Goal: Communication & Community: Answer question/provide support

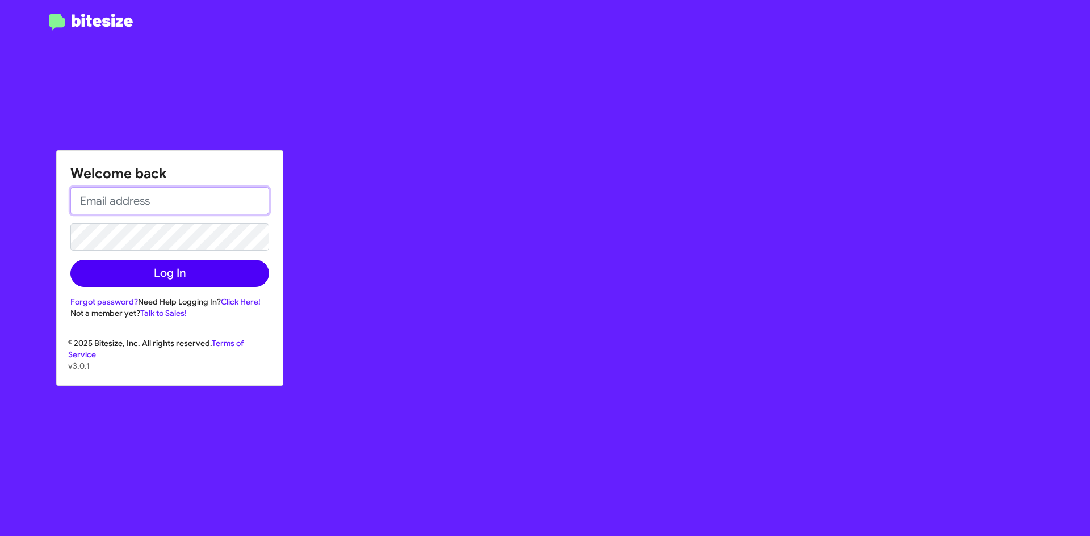
type input "[EMAIL_ADDRESS][DOMAIN_NAME]"
click at [174, 285] on button "Log In" at bounding box center [169, 273] width 199 height 27
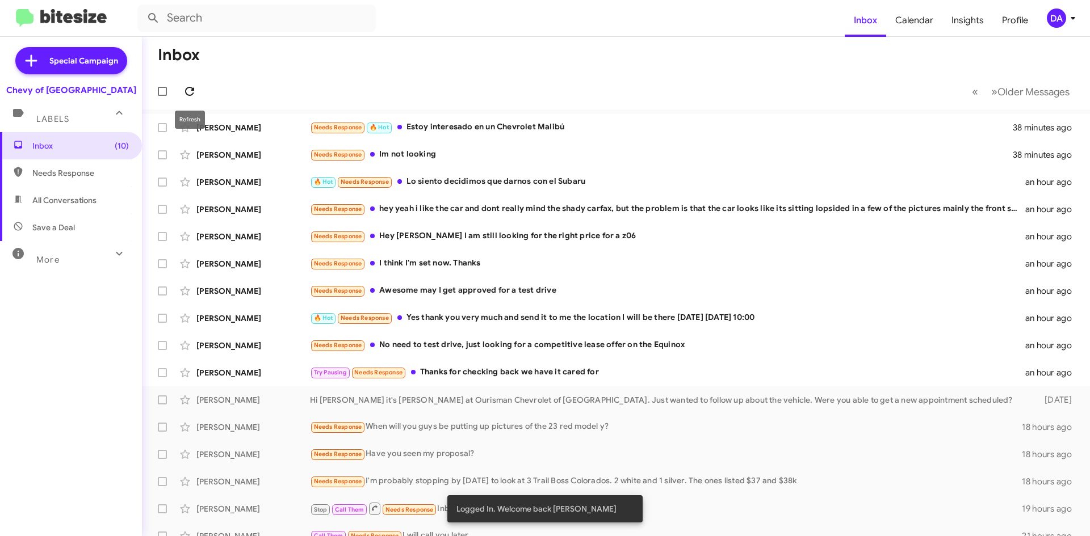
click at [192, 93] on icon at bounding box center [190, 92] width 14 height 14
click at [469, 129] on div "Needs Response 🔥 Hot Estoy interesado en un Chevrolet Malibú" at bounding box center [673, 127] width 726 height 13
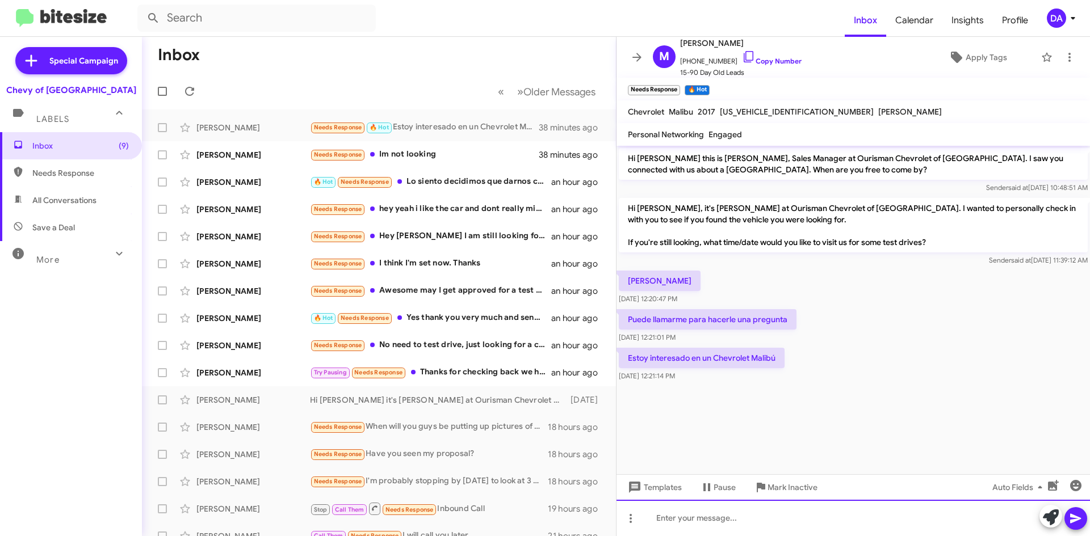
click at [770, 512] on div at bounding box center [853, 518] width 473 height 36
click at [721, 526] on div at bounding box center [853, 518] width 473 height 36
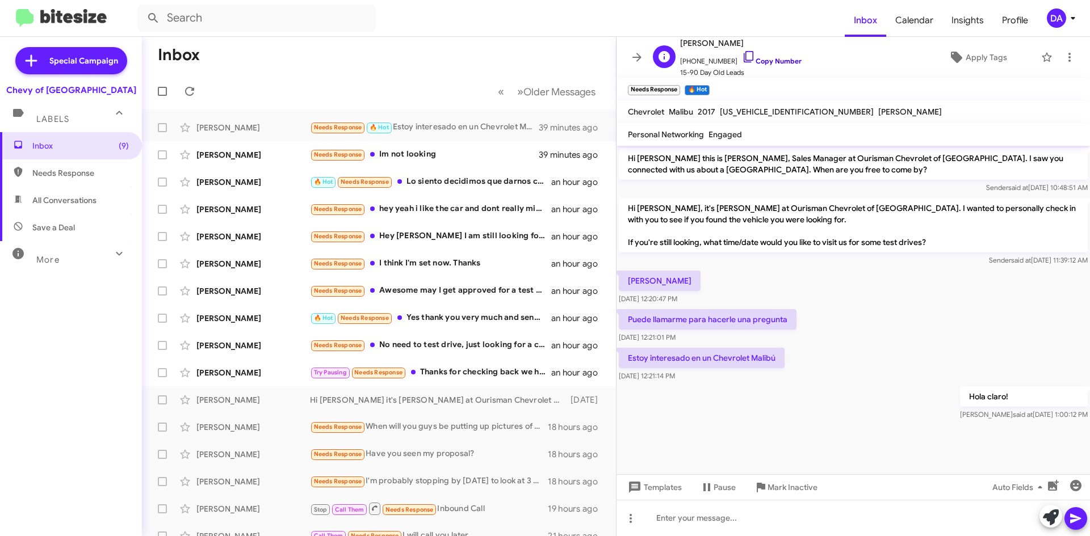
click at [778, 62] on link "Copy Number" at bounding box center [772, 61] width 60 height 9
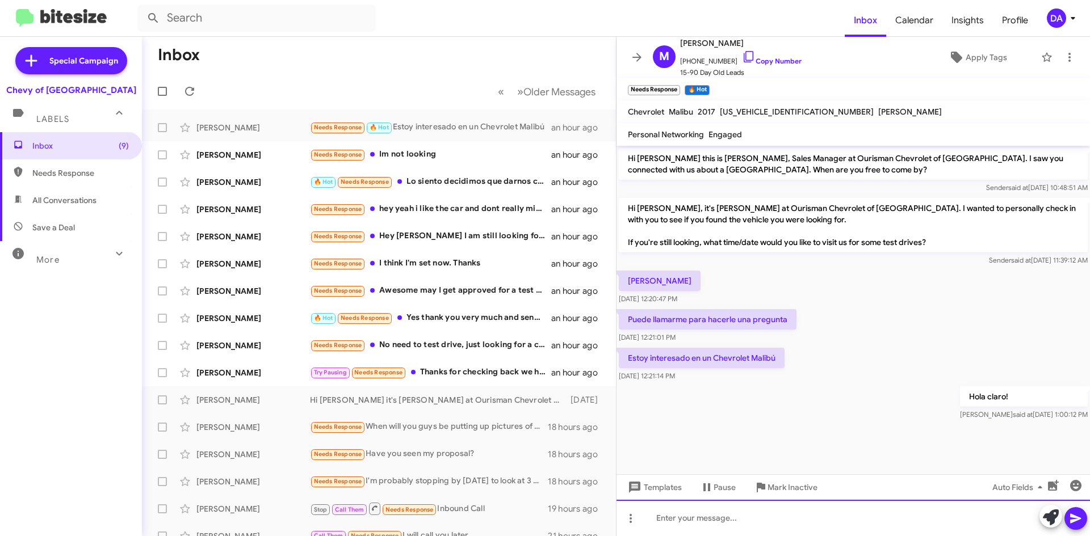
click at [715, 518] on div at bounding box center [853, 518] width 473 height 36
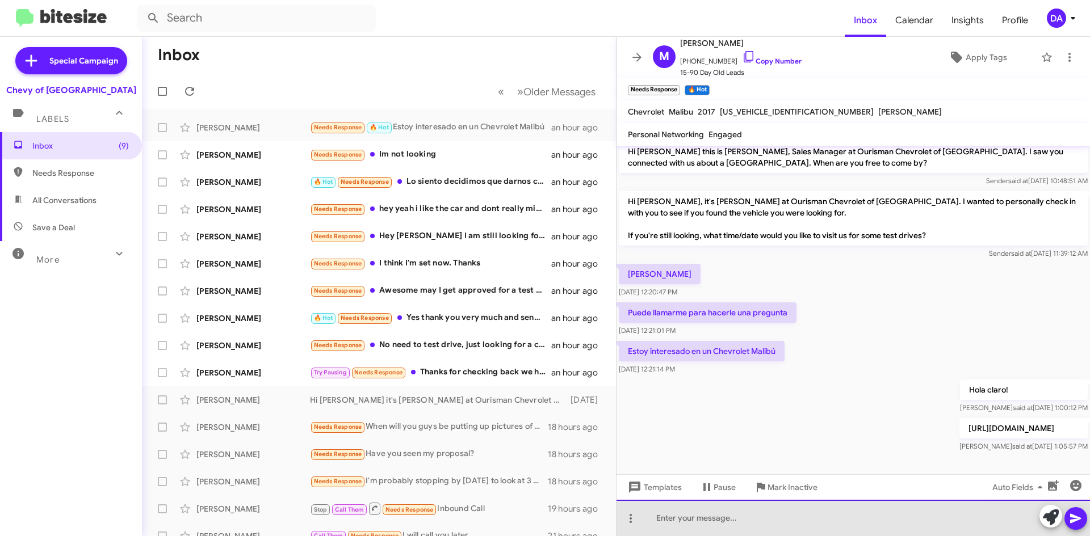
click at [749, 531] on div at bounding box center [853, 518] width 473 height 36
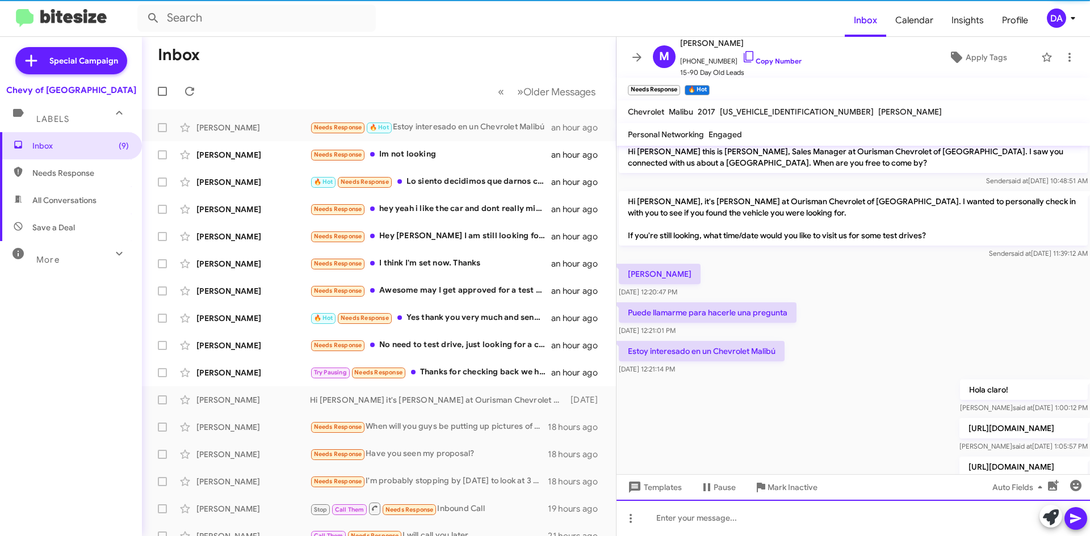
scroll to position [48, 0]
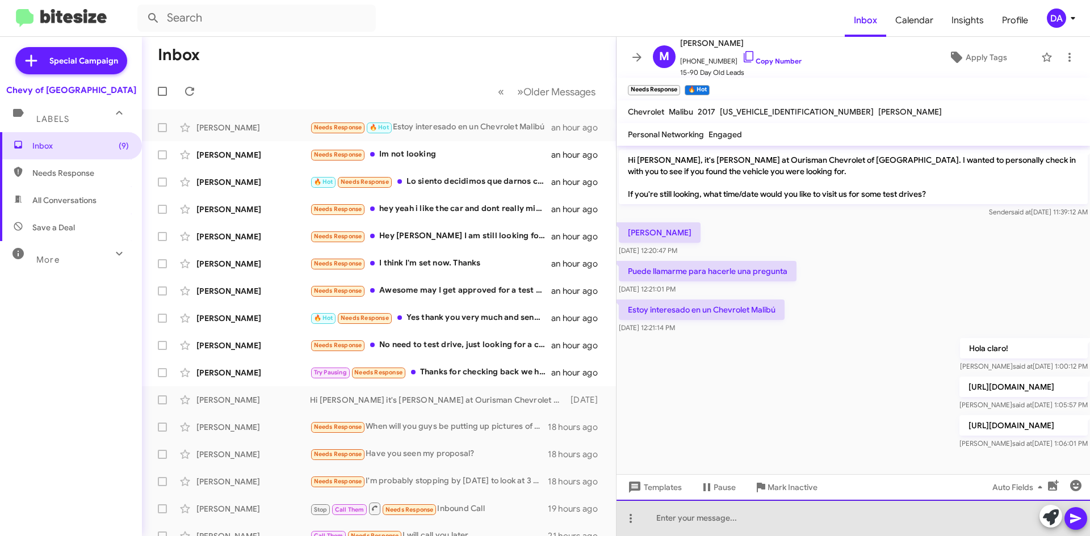
click at [912, 525] on div at bounding box center [853, 518] width 473 height 36
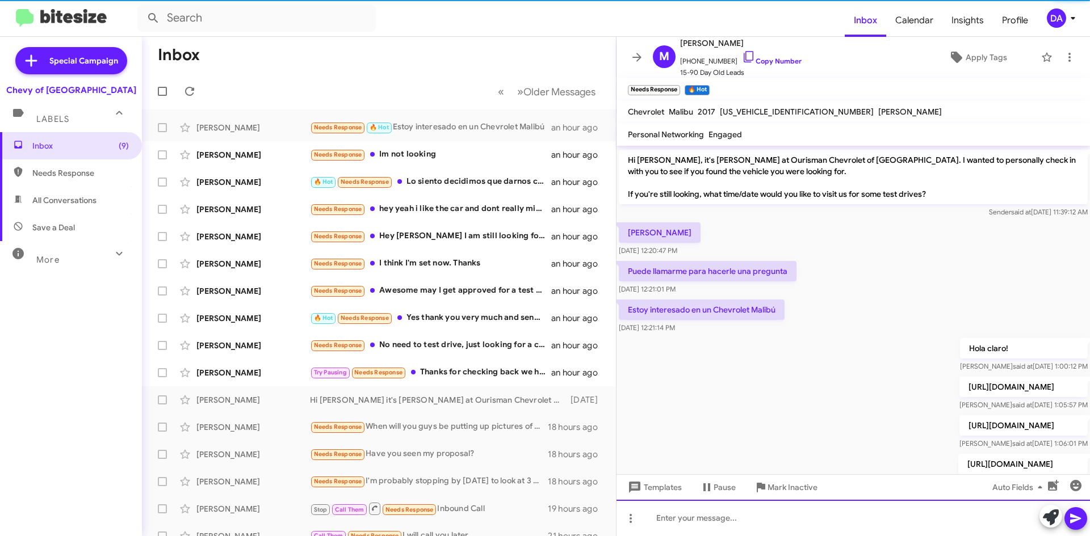
scroll to position [90, 0]
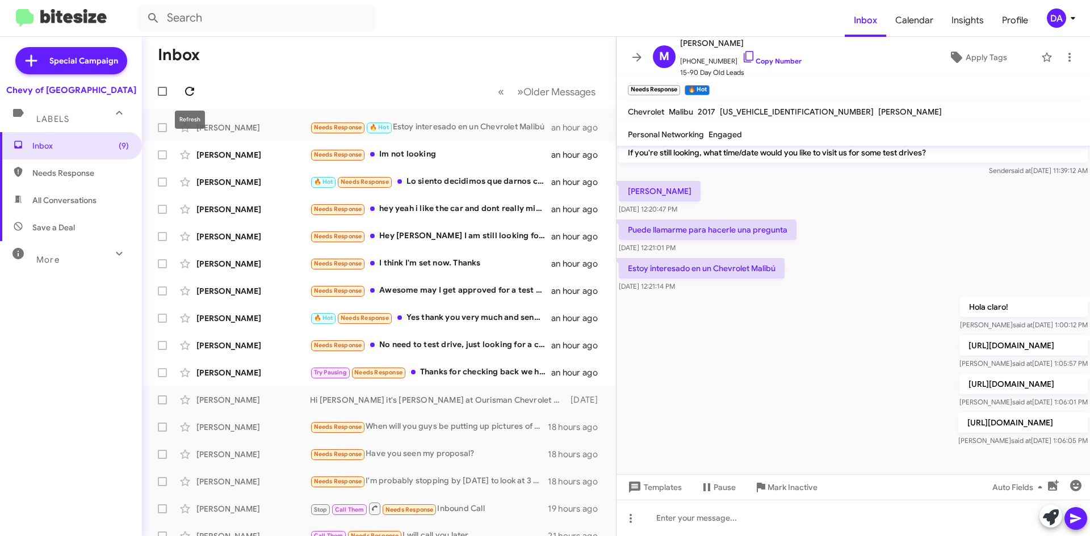
click at [194, 92] on icon at bounding box center [190, 92] width 14 height 14
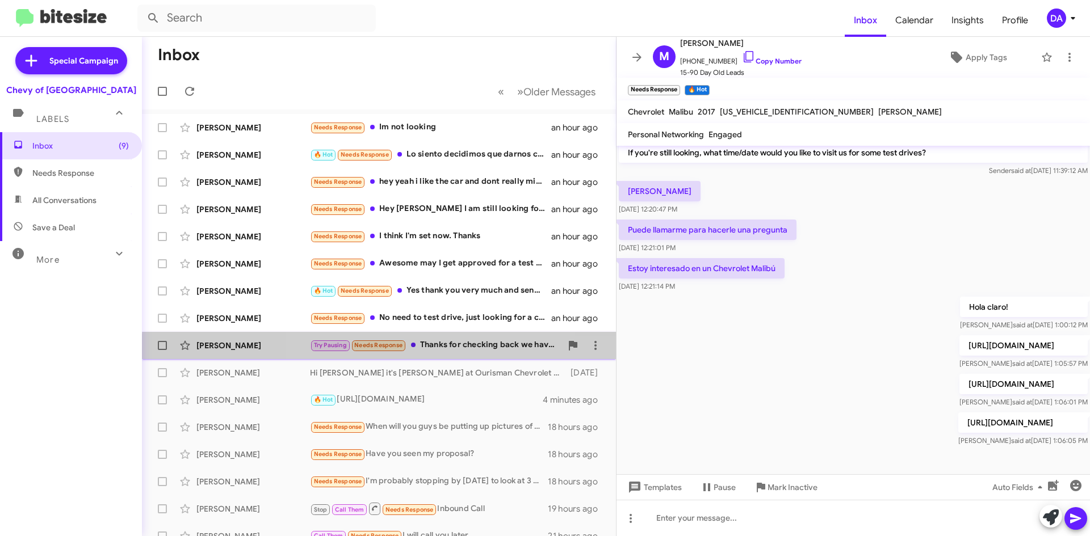
click at [447, 353] on div "[PERSON_NAME] Try Pausing Needs Response Thanks for checking back we have it ca…" at bounding box center [379, 345] width 456 height 23
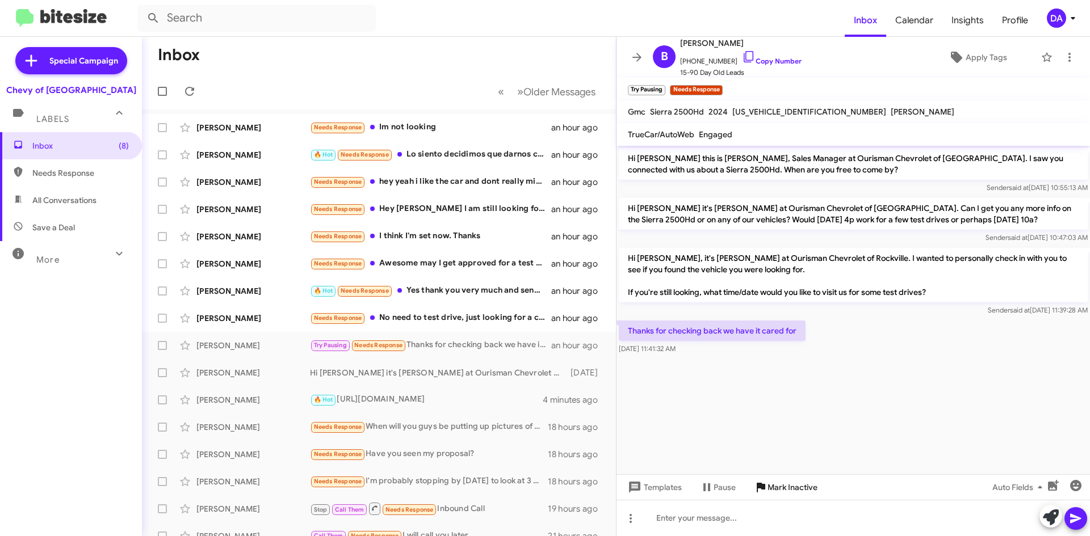
click at [791, 493] on span "Mark Inactive" at bounding box center [793, 487] width 50 height 20
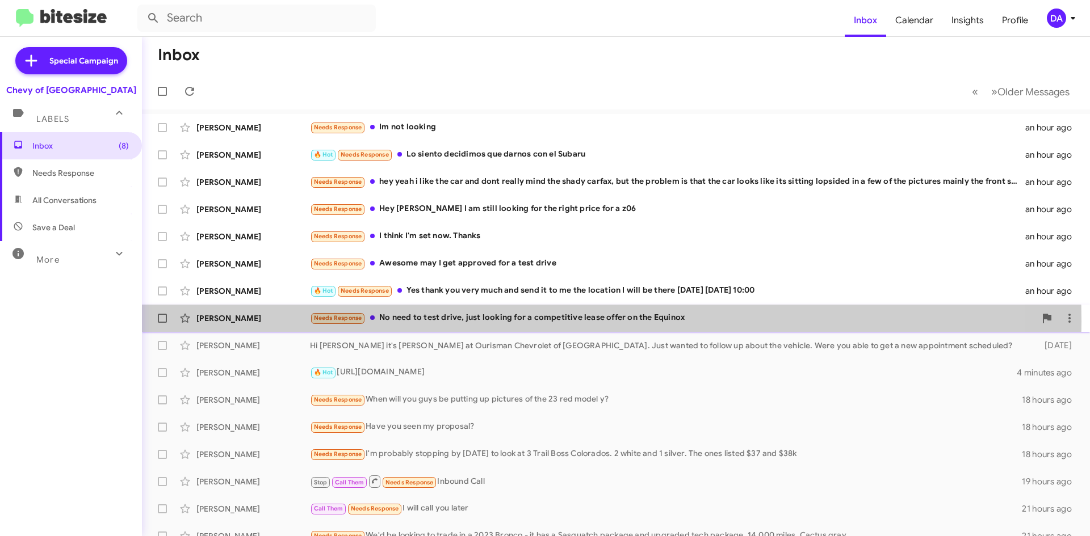
click at [476, 321] on div "Needs Response No need to test drive, just looking for a competitive lease offe…" at bounding box center [673, 318] width 726 height 13
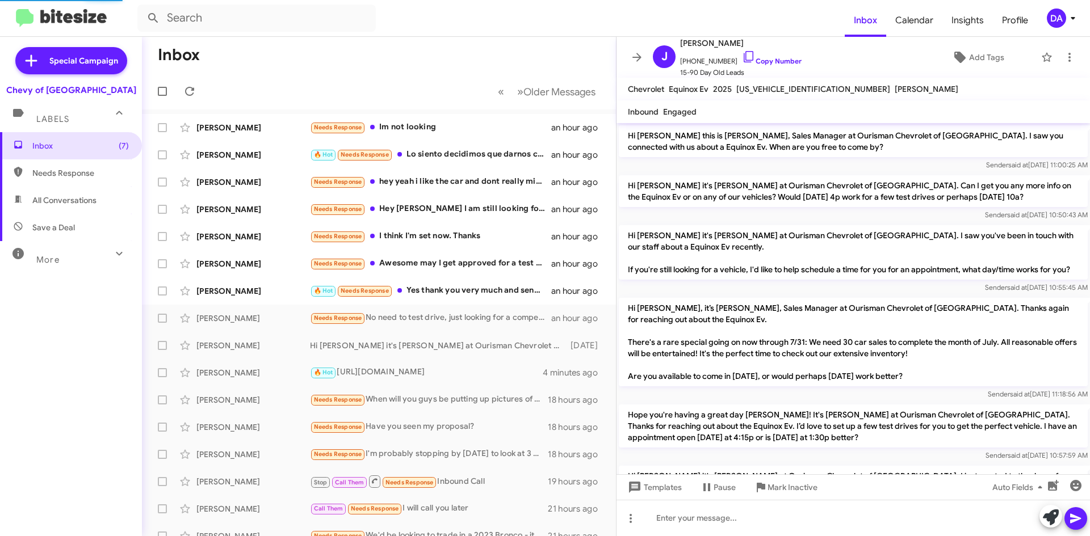
scroll to position [219, 0]
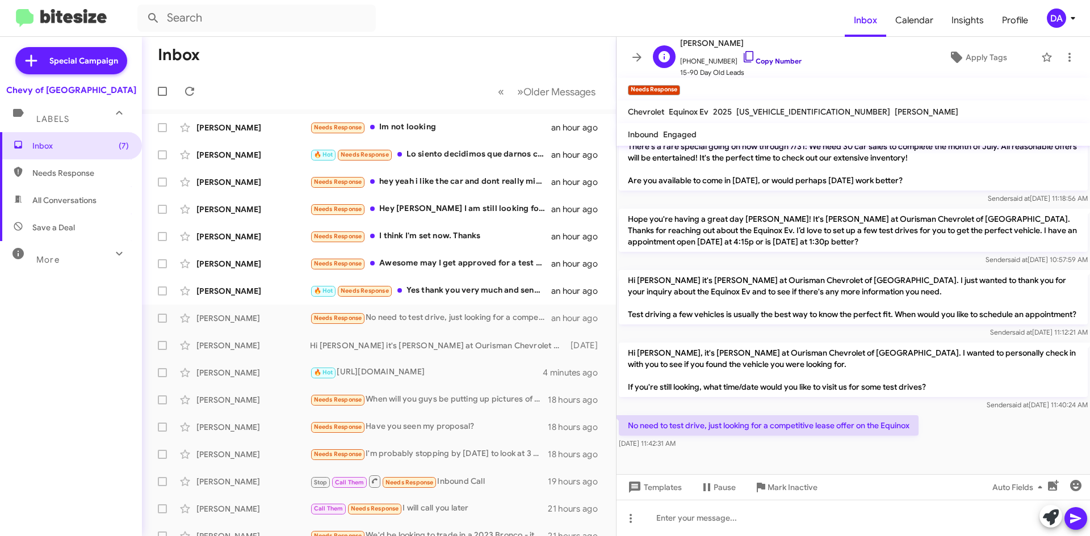
drag, startPoint x: 768, startPoint y: 60, endPoint x: 758, endPoint y: 62, distance: 9.9
click at [767, 60] on link "Copy Number" at bounding box center [772, 61] width 60 height 9
click at [801, 496] on span "Mark Inactive" at bounding box center [793, 487] width 50 height 20
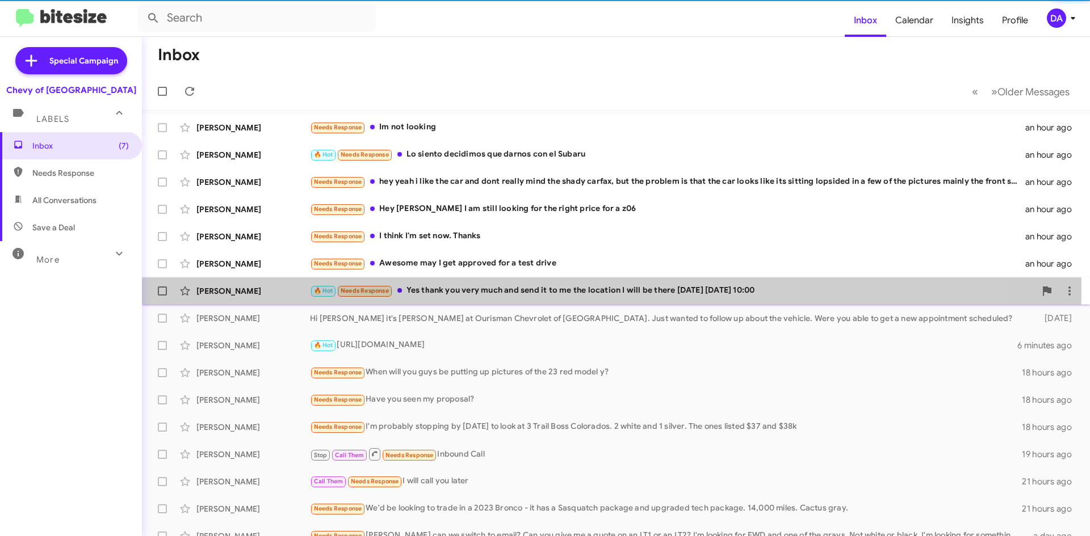
click at [467, 290] on div "🔥 Hot Needs Response Yes thank you very much and send it to me the location I w…" at bounding box center [673, 290] width 726 height 13
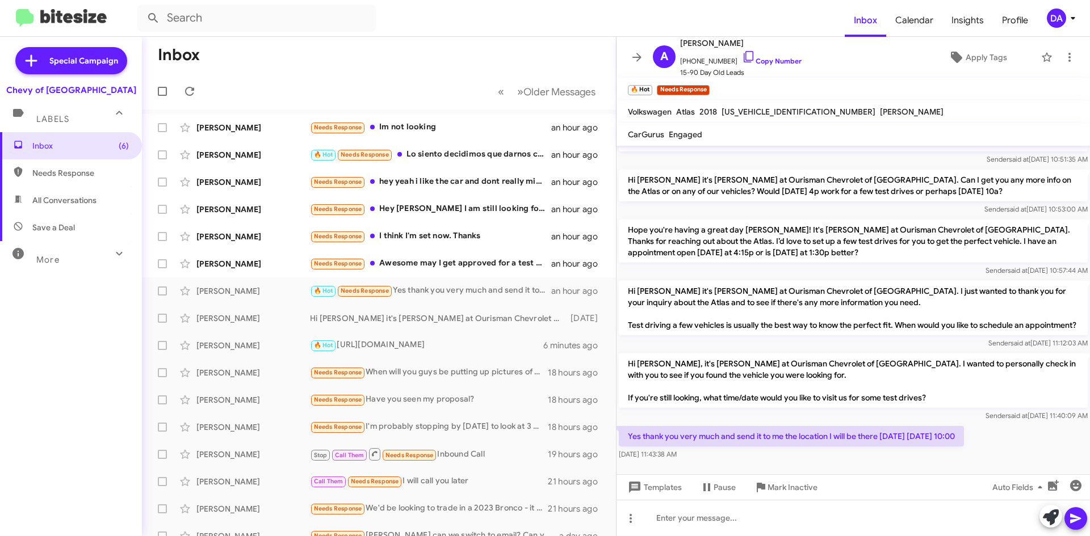
scroll to position [98, 0]
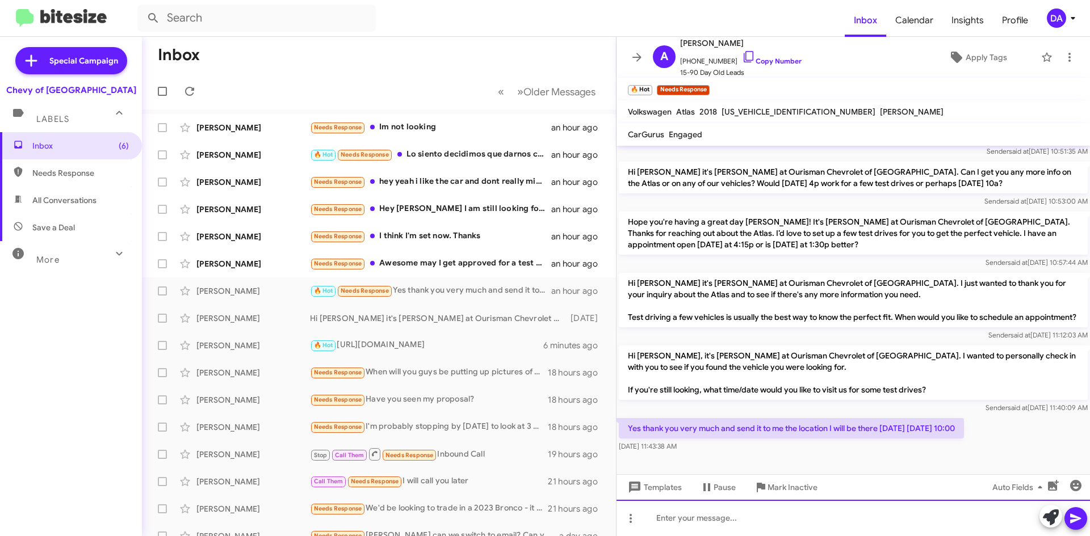
click at [813, 513] on div at bounding box center [853, 518] width 473 height 36
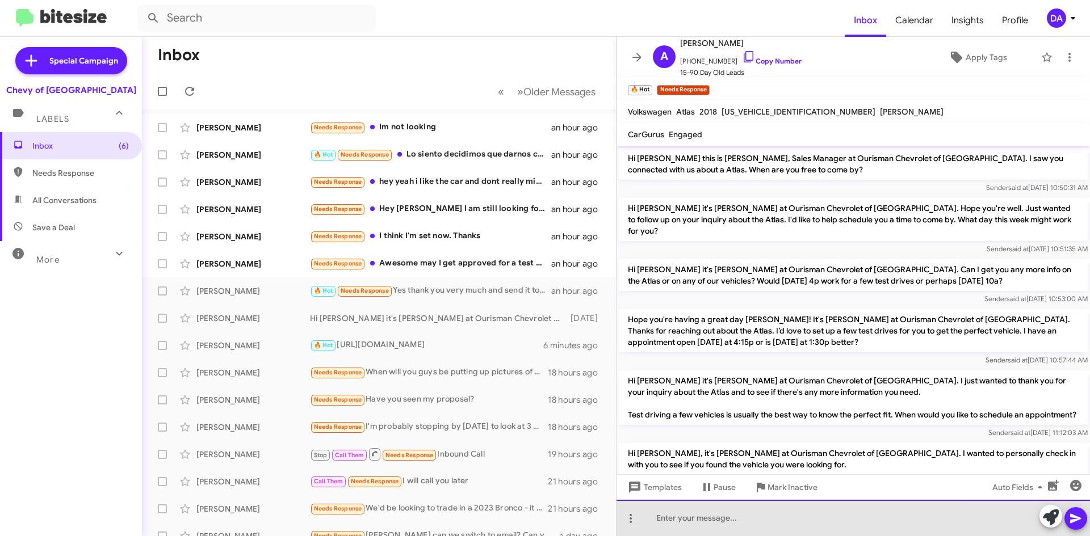
click at [737, 521] on div at bounding box center [853, 518] width 473 height 36
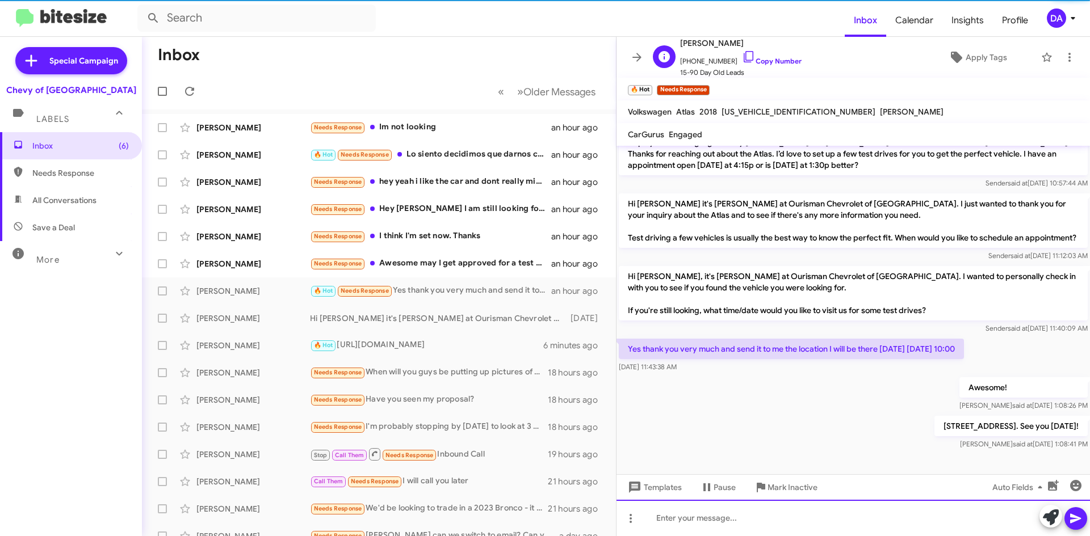
scroll to position [181, 0]
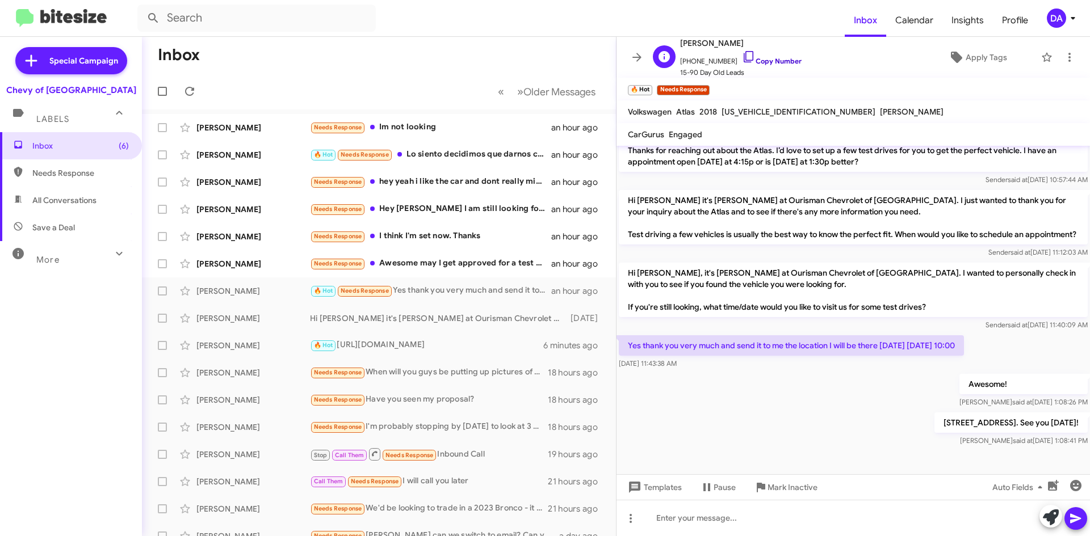
click at [780, 58] on link "Copy Number" at bounding box center [772, 61] width 60 height 9
click at [481, 275] on div "[PERSON_NAME] Needs Response Awesome may I get approved for a test drive an hou…" at bounding box center [379, 264] width 456 height 23
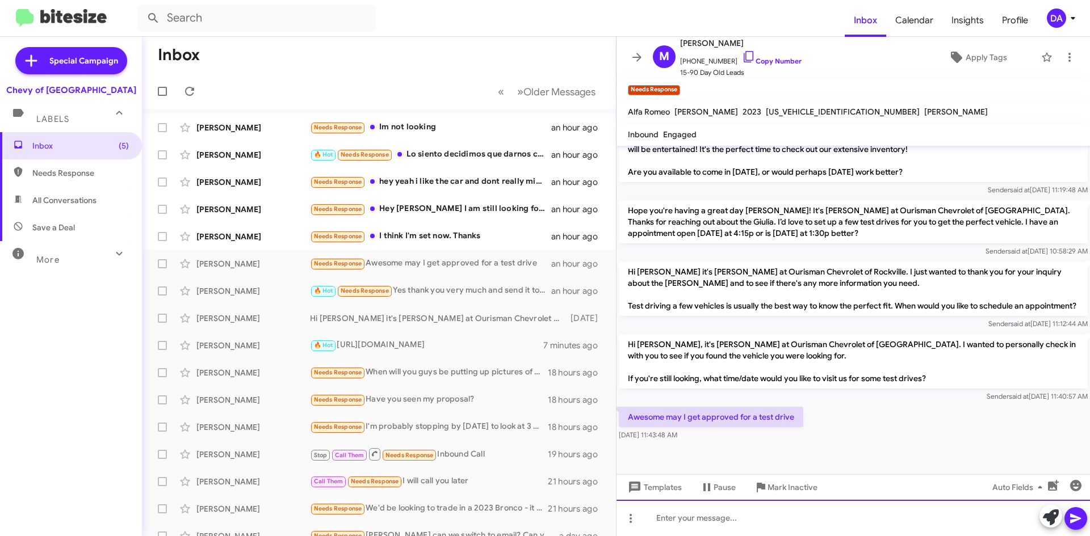
click at [728, 513] on div at bounding box center [853, 518] width 473 height 36
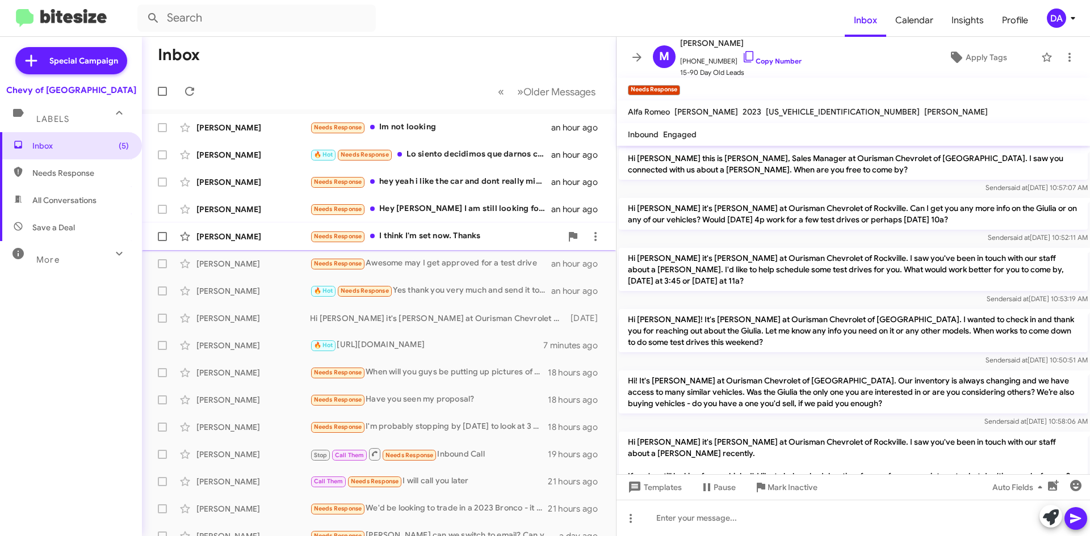
click at [491, 235] on div "Needs Response I think I'm set now. Thanks" at bounding box center [435, 236] width 251 height 13
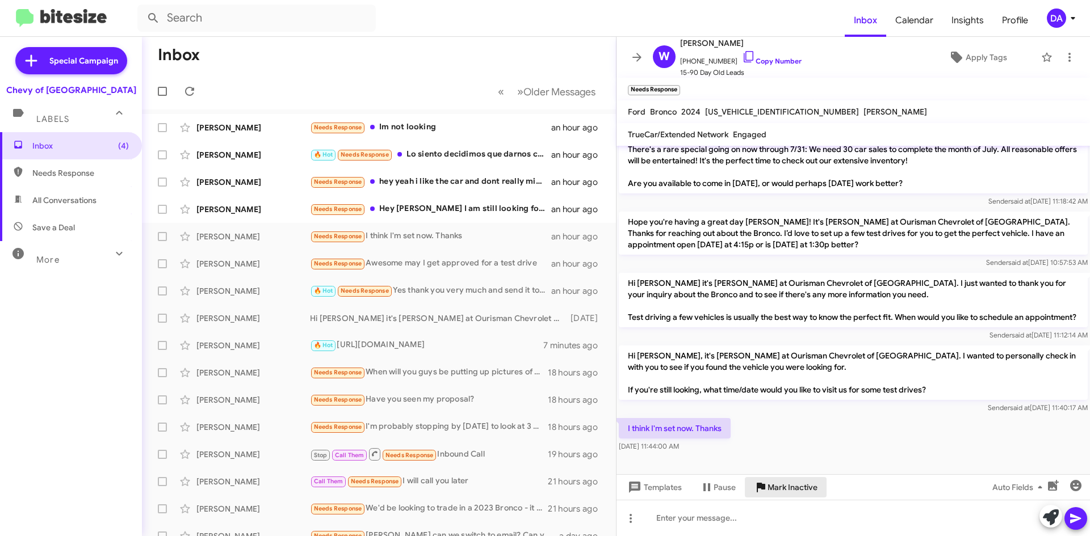
click at [799, 496] on span "Mark Inactive" at bounding box center [793, 487] width 50 height 20
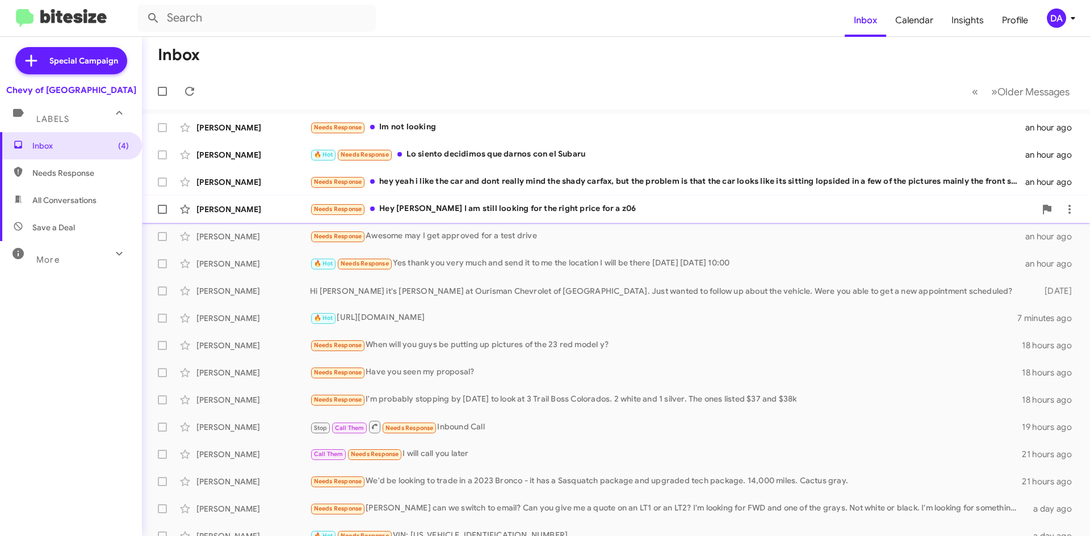
click at [496, 212] on div "Needs Response Hey [PERSON_NAME] I am still looking for the right price for a z…" at bounding box center [673, 209] width 726 height 13
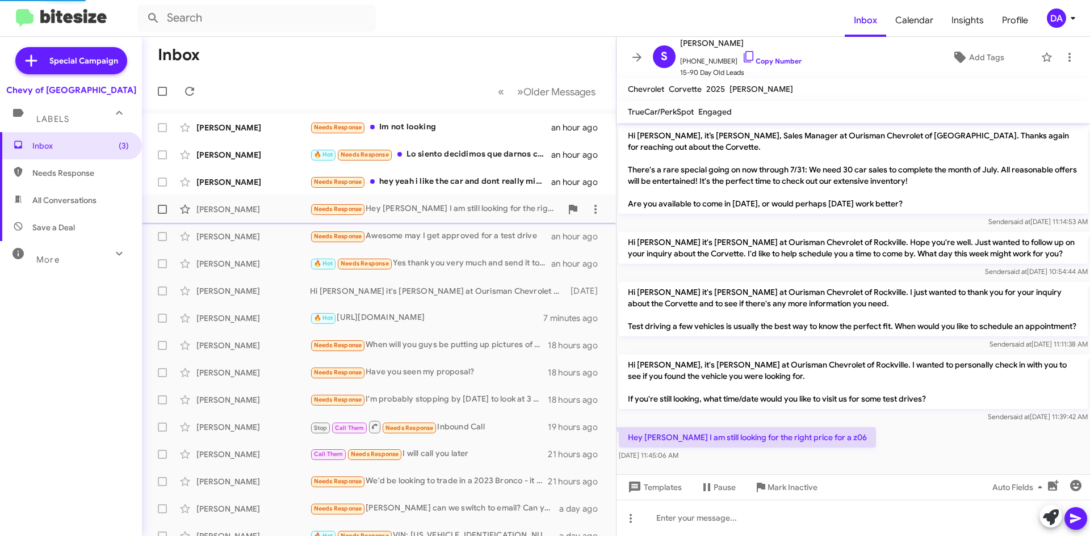
scroll to position [15, 0]
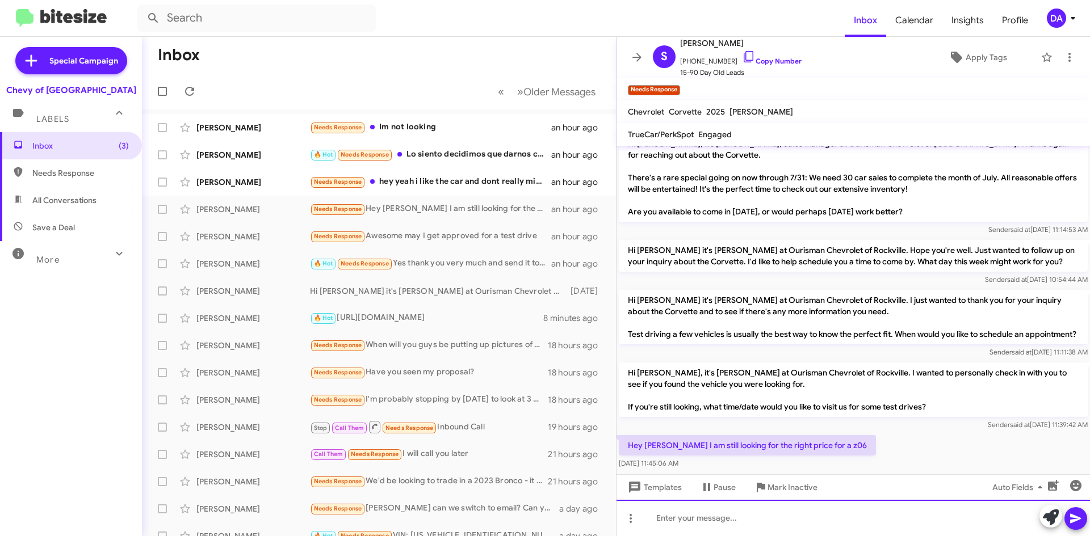
click at [743, 525] on div at bounding box center [853, 518] width 473 height 36
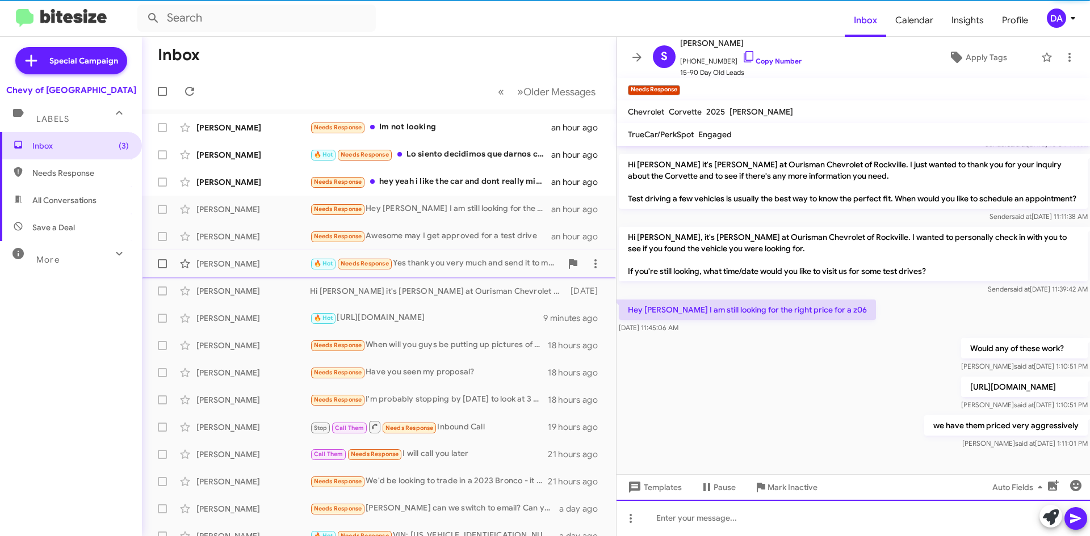
scroll to position [162, 0]
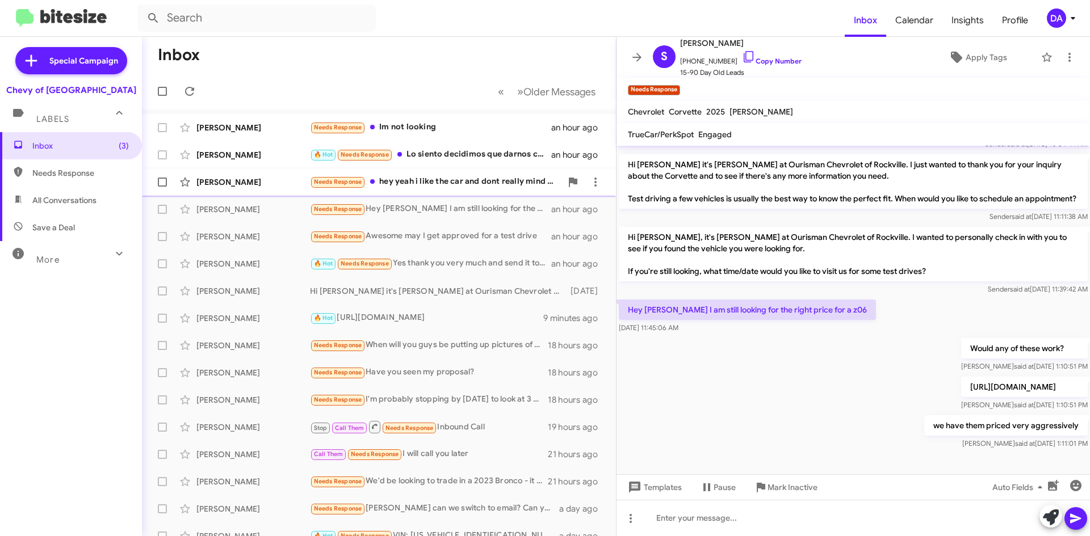
click at [455, 188] on div "Needs Response hey yeah i like the car and dont really mind the [PERSON_NAME], …" at bounding box center [435, 181] width 251 height 13
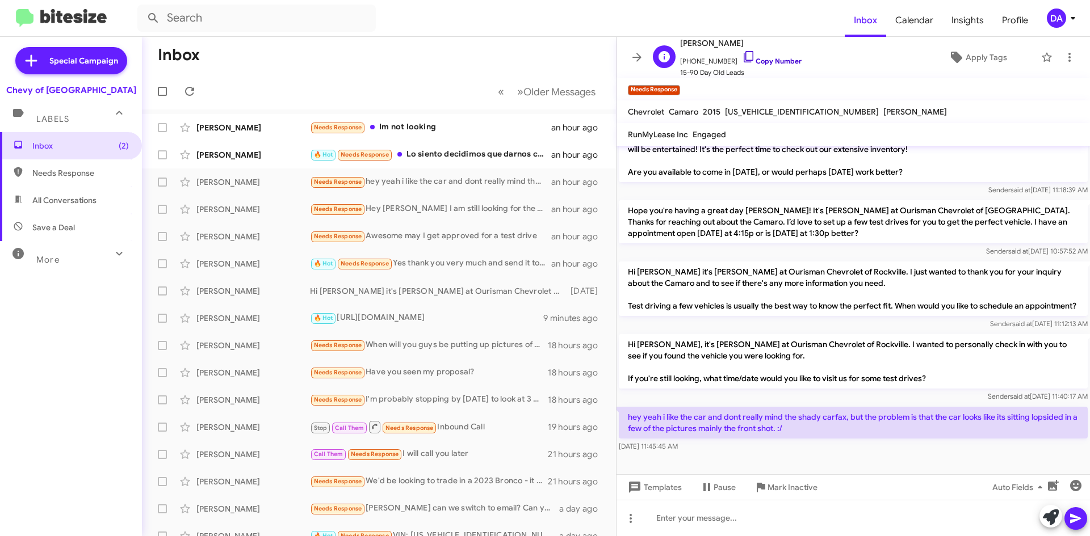
click at [770, 59] on link "Copy Number" at bounding box center [772, 61] width 60 height 9
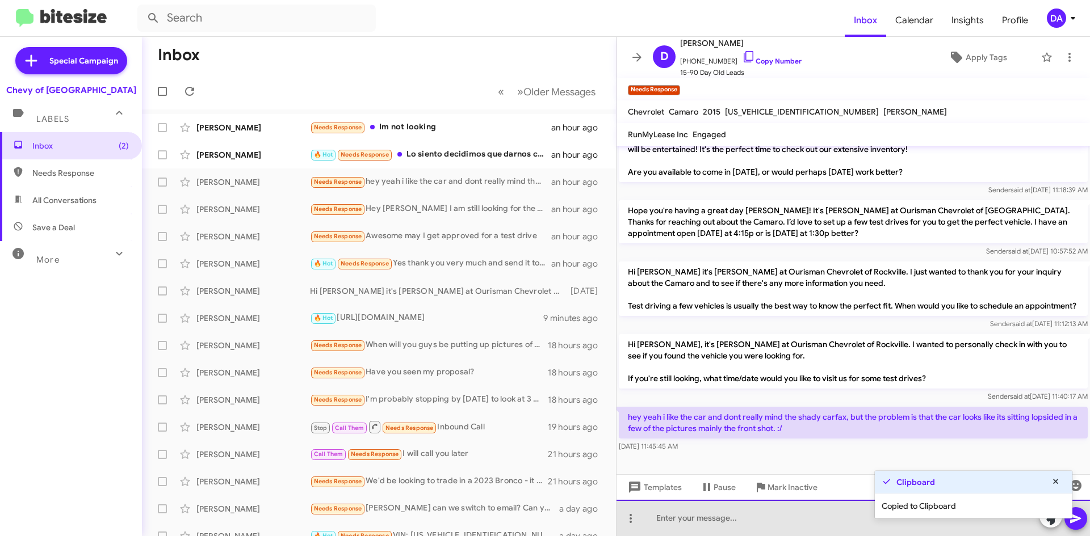
click at [749, 522] on div at bounding box center [853, 518] width 473 height 36
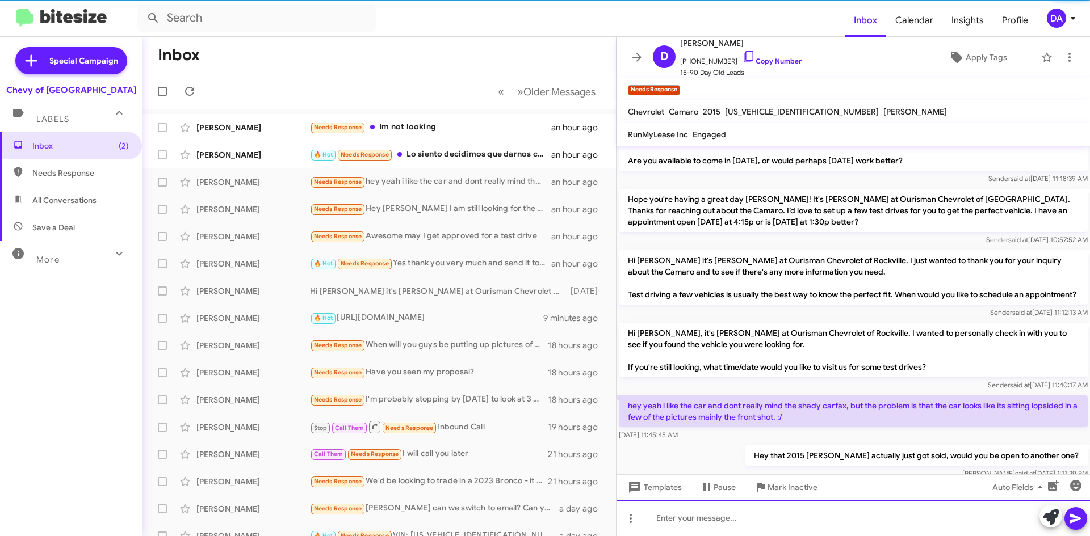
scroll to position [0, 0]
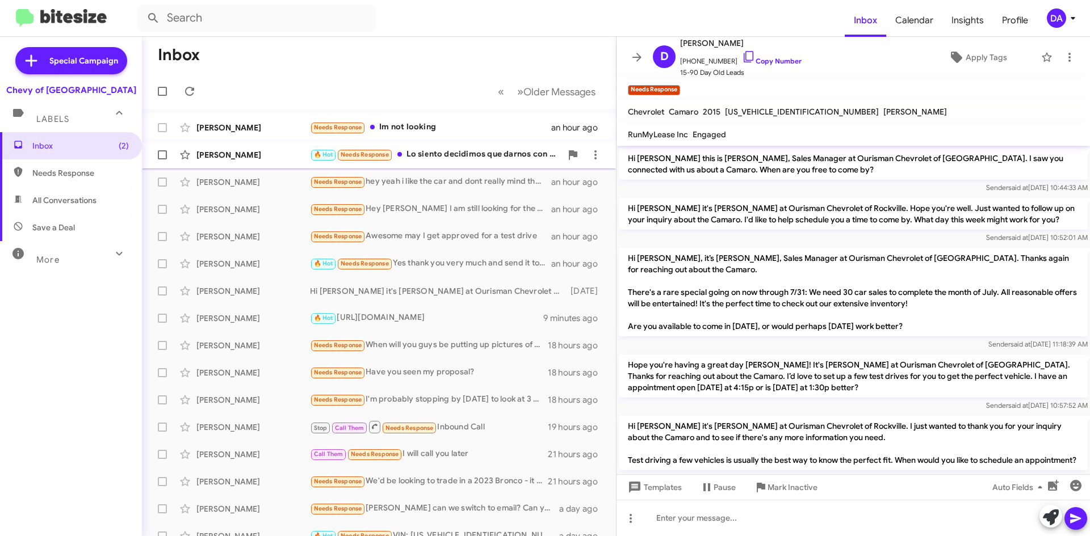
click at [388, 159] on small "Needs Response" at bounding box center [364, 155] width 53 height 11
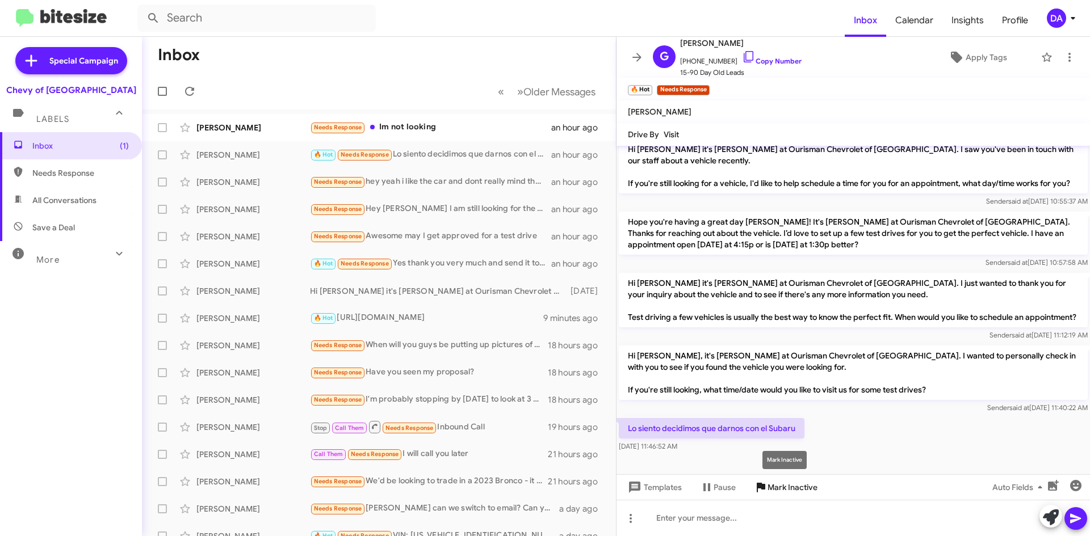
click at [785, 484] on span "Mark Inactive" at bounding box center [793, 487] width 50 height 20
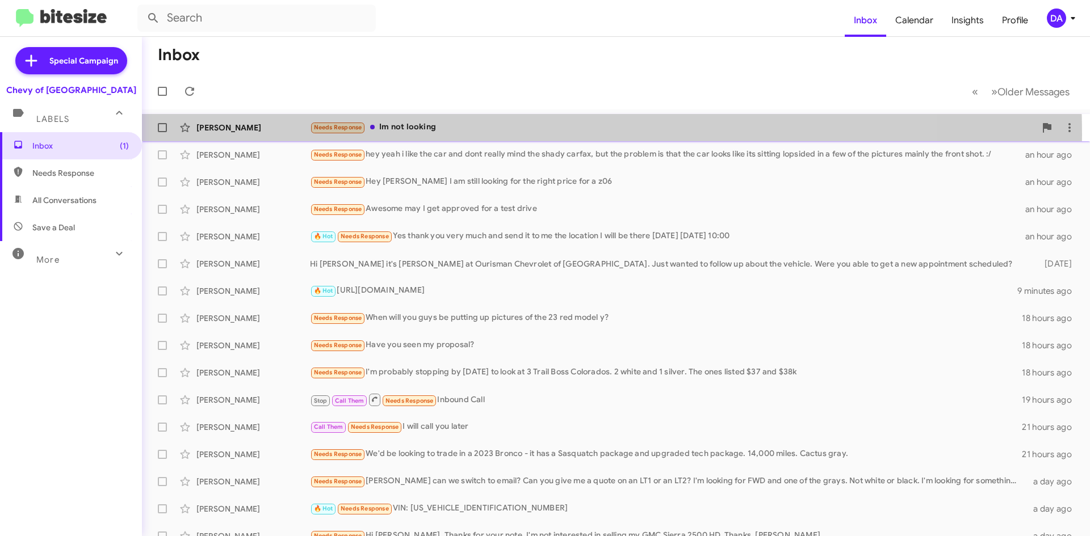
click at [433, 134] on div "[PERSON_NAME] Needs Response Im not looking an hour ago" at bounding box center [616, 127] width 930 height 23
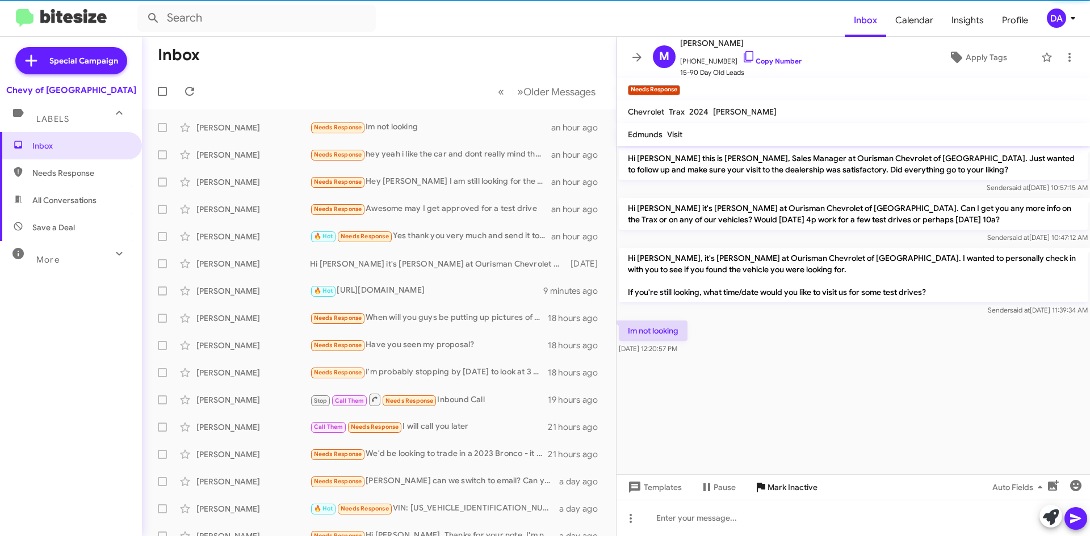
click at [763, 483] on icon at bounding box center [761, 488] width 14 height 14
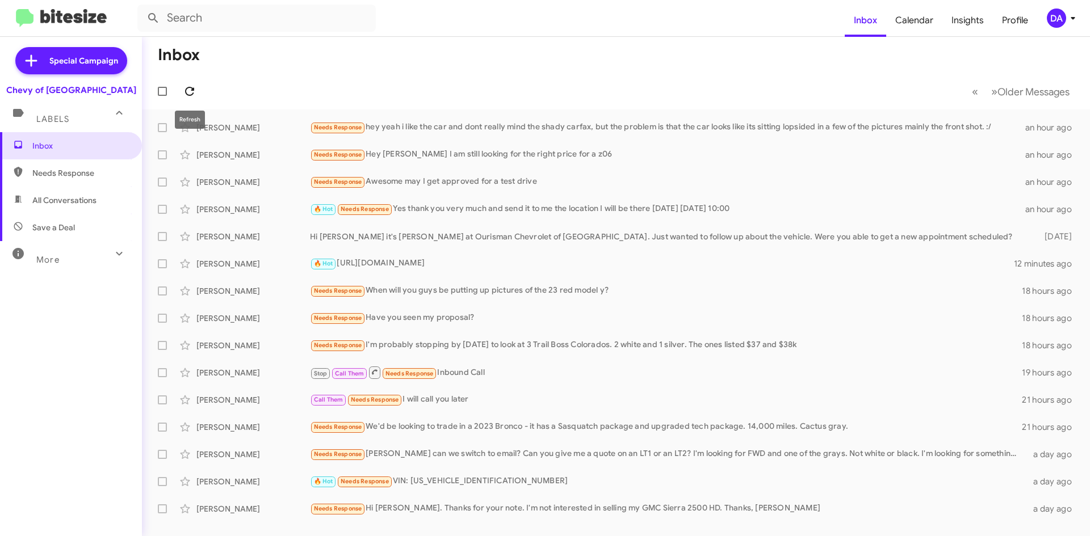
click at [194, 91] on icon at bounding box center [190, 92] width 14 height 14
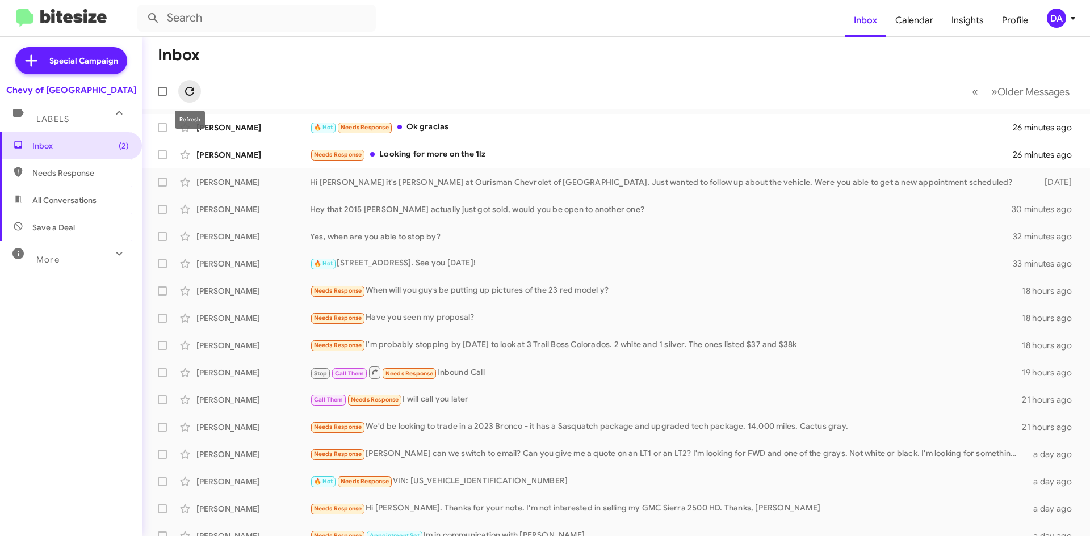
click at [189, 94] on icon at bounding box center [190, 92] width 14 height 14
